Goal: Task Accomplishment & Management: Manage account settings

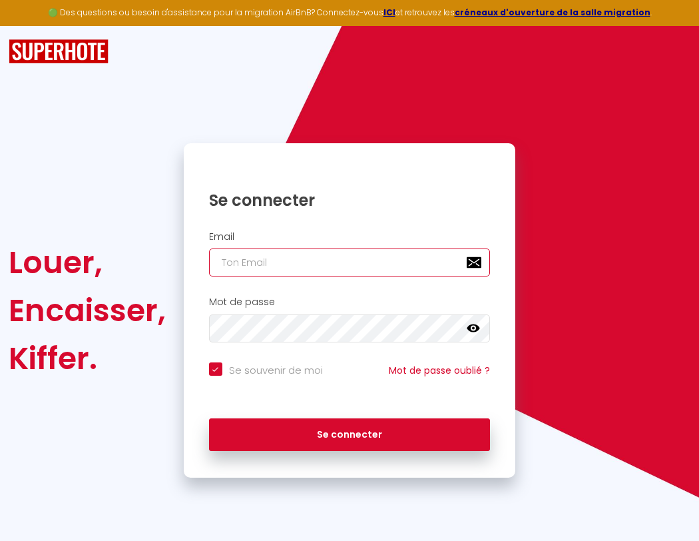
type input "s"
checkbox input "true"
type input "su"
checkbox input "true"
type input "sup"
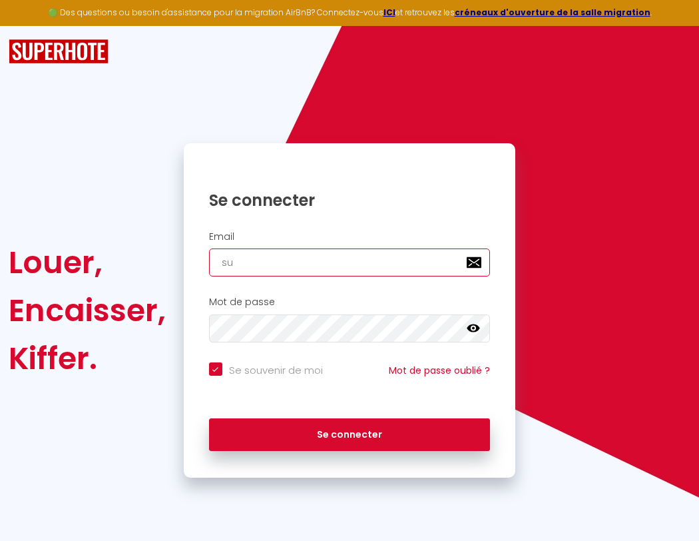
checkbox input "true"
type input "supe"
checkbox input "true"
type input "super"
checkbox input "true"
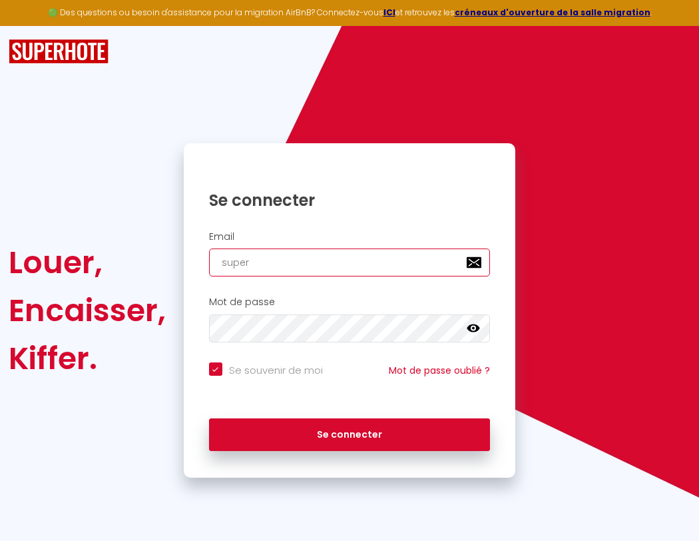
type input "superb"
checkbox input "true"
type input "s"
checkbox input "true"
type input "superbo"
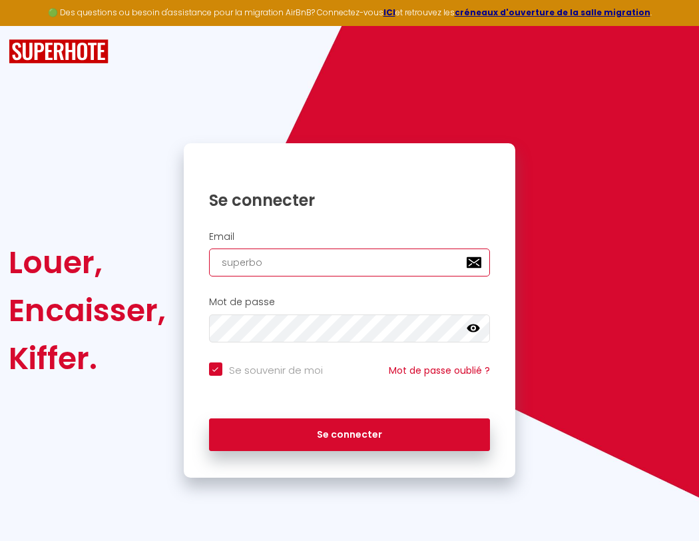
checkbox input "true"
type input "superbor"
checkbox input "true"
type input "superbord"
checkbox input "true"
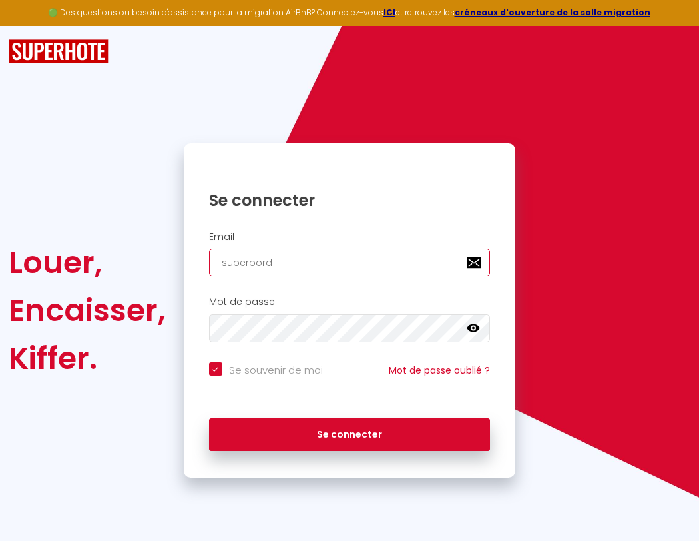
type input "superborde"
checkbox input "true"
type input "superbordea"
checkbox input "true"
type input "superbo"
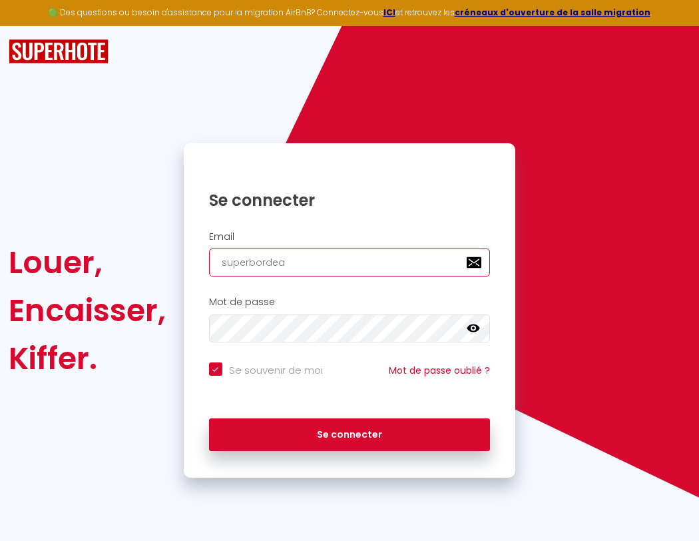
checkbox input "true"
type input "superbordeau"
checkbox input "true"
type input "superbor"
checkbox input "true"
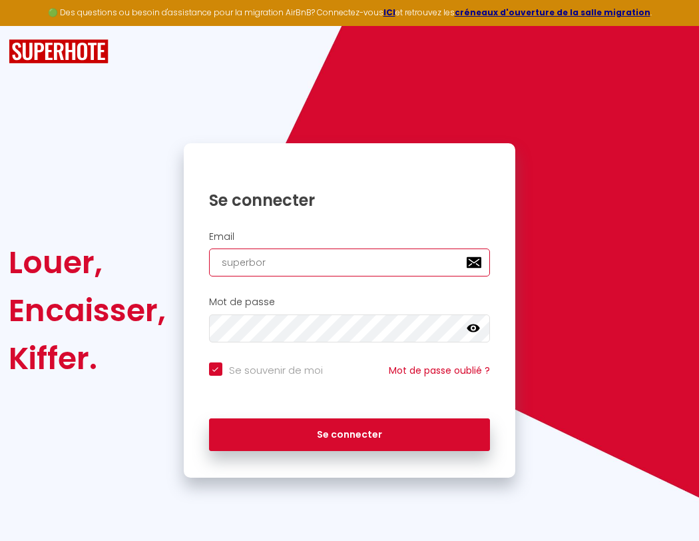
type input "superbordeaux"
checkbox input "true"
type input "s"
checkbox input "true"
type input "superbord"
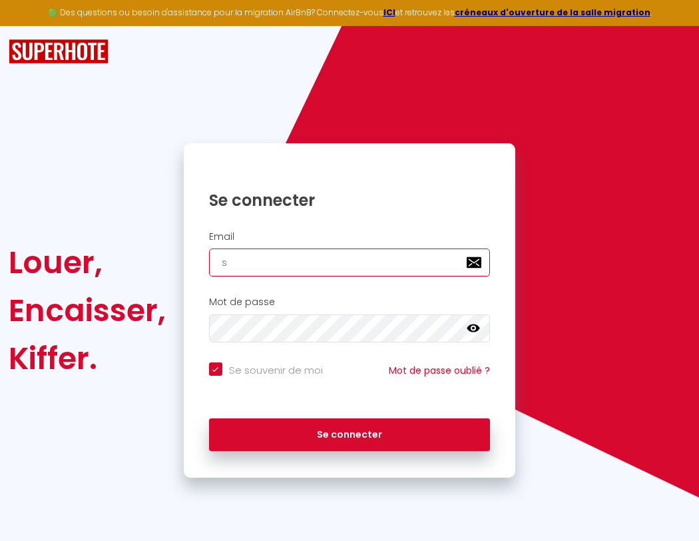
checkbox input "true"
type input "su"
checkbox input "true"
type input "superborde"
checkbox input "true"
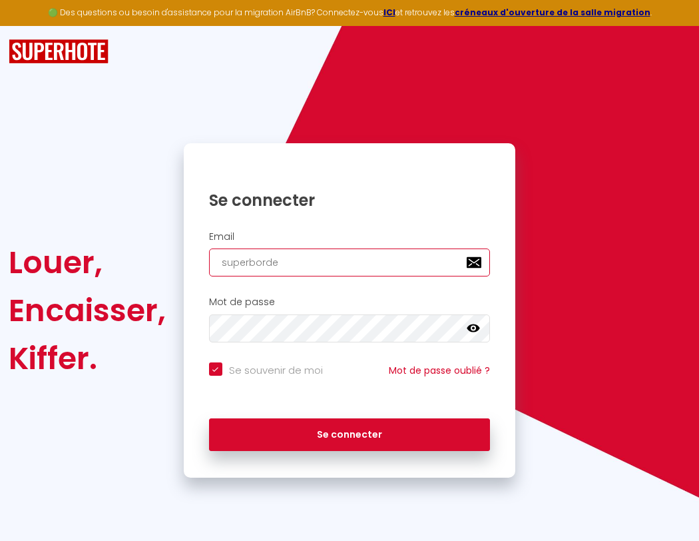
type input "sup"
checkbox input "true"
type input "superbordea"
checkbox input "true"
type input "supe"
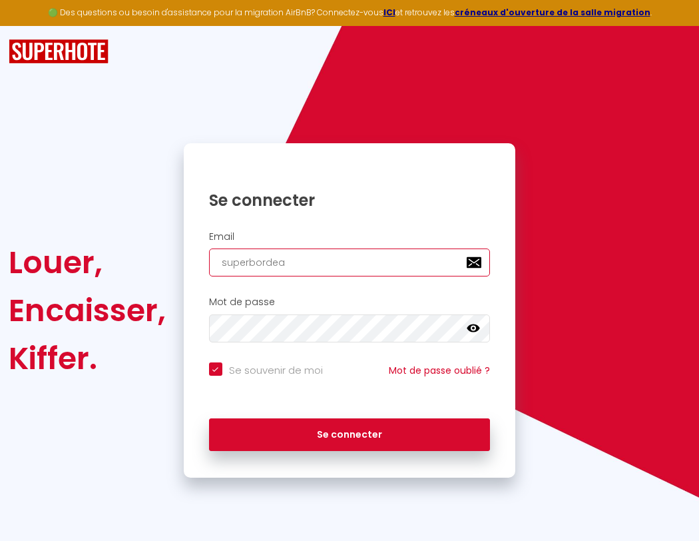
checkbox input "true"
type input "superbordeau"
checkbox input "true"
type input "superbordeaux@gma"
checkbox input "true"
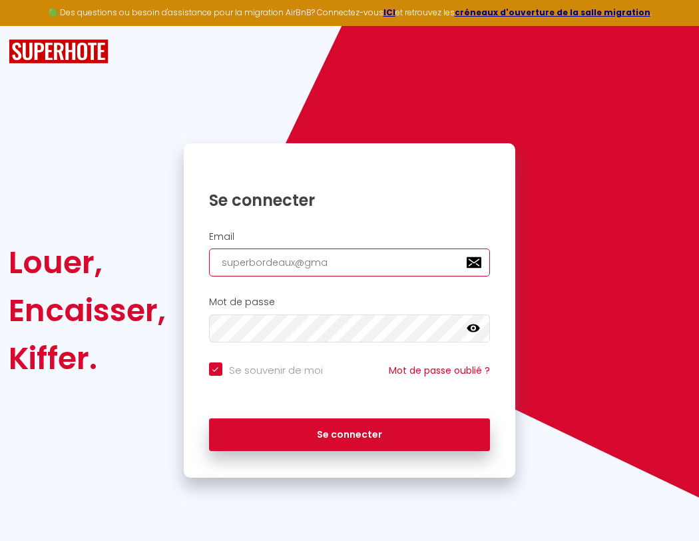
type input "super"
checkbox input "true"
type input "superbordeaux"
checkbox input "true"
type input "superbordeaux@gmai"
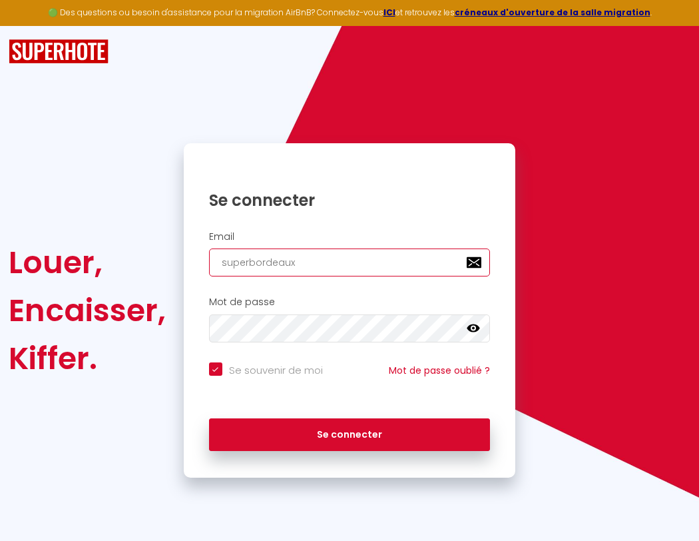
checkbox input "true"
type input "superb"
checkbox input "true"
